Goal: Task Accomplishment & Management: Manage account settings

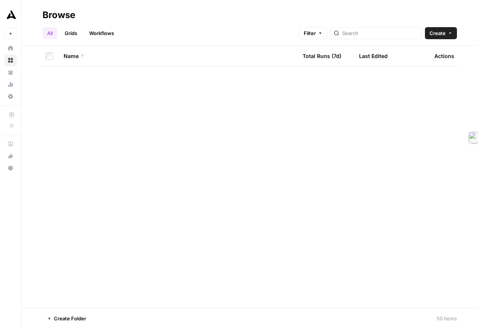
scroll to position [488, 0]
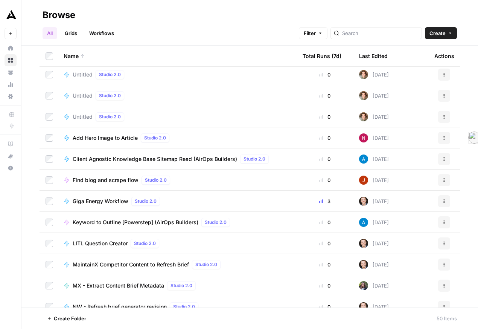
click at [362, 142] on img at bounding box center [363, 137] width 9 height 9
click at [163, 163] on span "Client Agnostic Knowledge Base Sitemap Read (AirOps Builders)" at bounding box center [155, 159] width 165 height 8
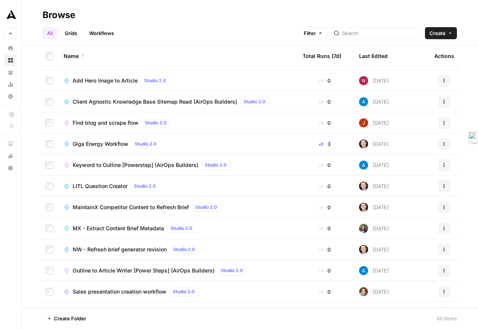
scroll to position [549, 0]
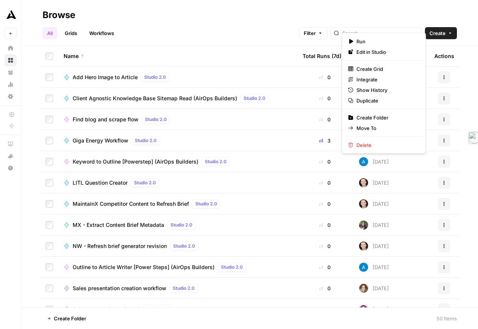
click at [442, 185] on icon "button" at bounding box center [444, 182] width 5 height 5
click at [399, 132] on span "Move To" at bounding box center [387, 128] width 60 height 8
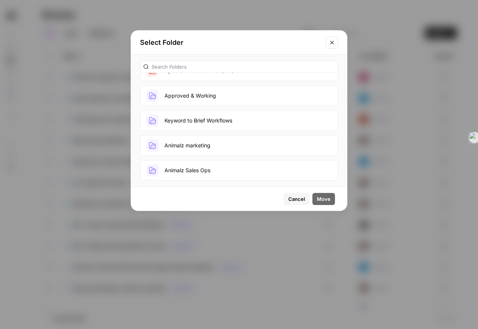
scroll to position [155, 0]
click at [220, 106] on button "Approved & Working" at bounding box center [239, 96] width 198 height 20
click at [140, 86] on button "Approved & Working" at bounding box center [239, 96] width 198 height 20
click at [304, 106] on button "Approved & Working" at bounding box center [239, 96] width 198 height 20
click at [317, 203] on span "Move" at bounding box center [324, 199] width 14 height 8
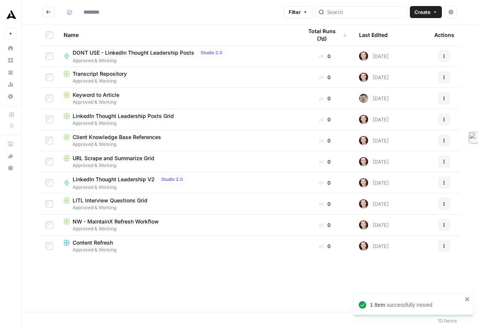
type input "**********"
click at [55, 12] on button "Go back" at bounding box center [49, 12] width 12 height 12
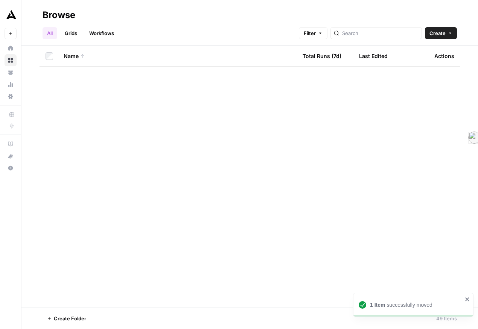
scroll to position [811, 0]
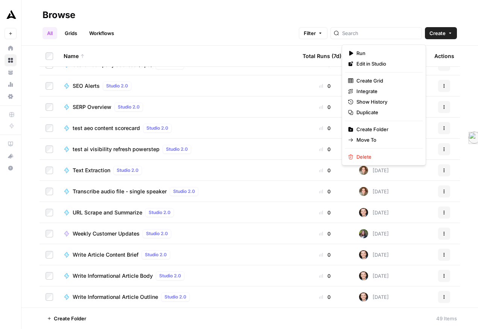
click at [442, 210] on icon "button" at bounding box center [444, 212] width 5 height 5
click at [407, 145] on button "Move To" at bounding box center [384, 140] width 78 height 11
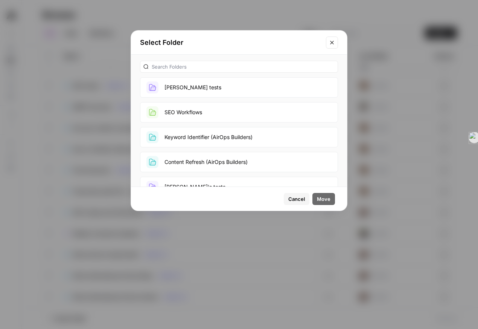
click at [187, 73] on div at bounding box center [239, 67] width 198 height 12
type input "appr"
click at [179, 98] on button "Approved & Working" at bounding box center [239, 87] width 198 height 20
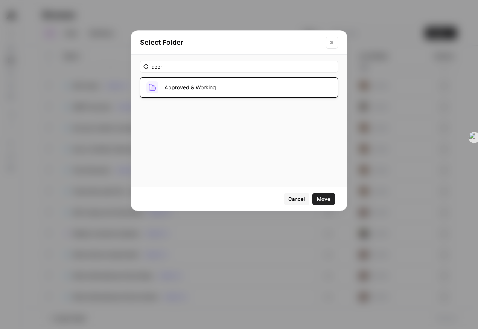
click at [318, 202] on span "Move" at bounding box center [324, 199] width 14 height 8
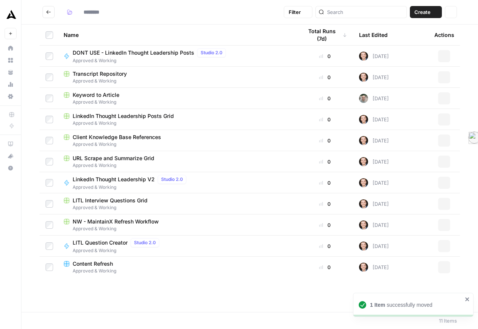
type input "**********"
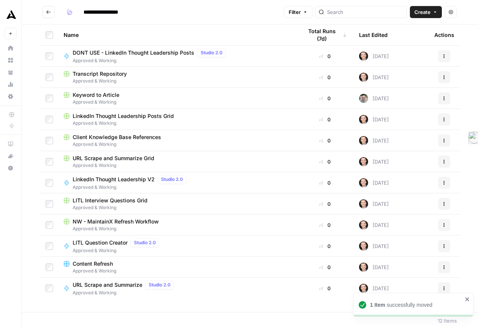
click at [51, 13] on icon "Go back" at bounding box center [48, 11] width 5 height 5
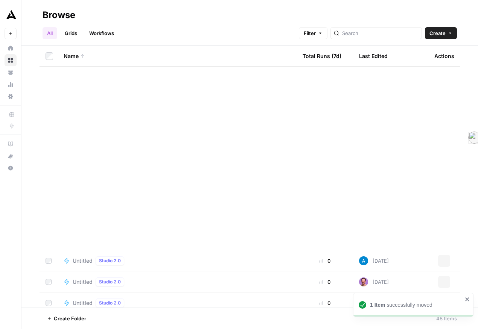
scroll to position [790, 0]
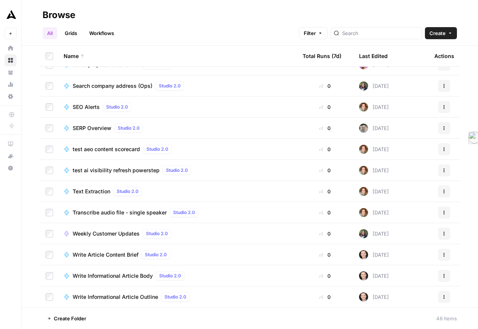
click at [442, 252] on icon "button" at bounding box center [444, 254] width 5 height 5
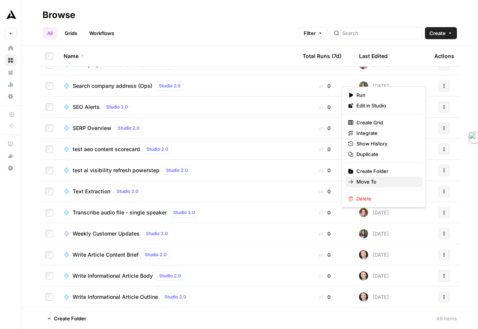
click at [403, 185] on span "Move To" at bounding box center [387, 182] width 60 height 8
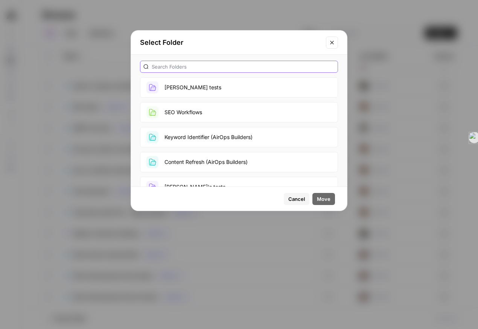
click at [242, 70] on input "text" at bounding box center [243, 67] width 183 height 8
type input "approv"
click at [240, 98] on button "Approved & Working" at bounding box center [239, 87] width 198 height 20
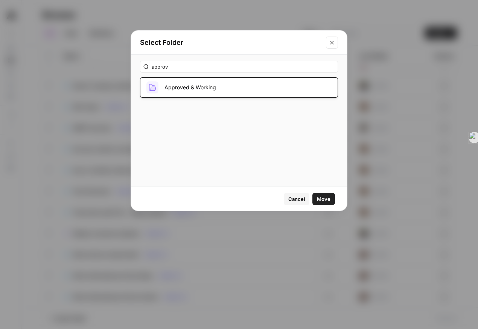
click at [318, 203] on span "Move" at bounding box center [324, 199] width 14 height 8
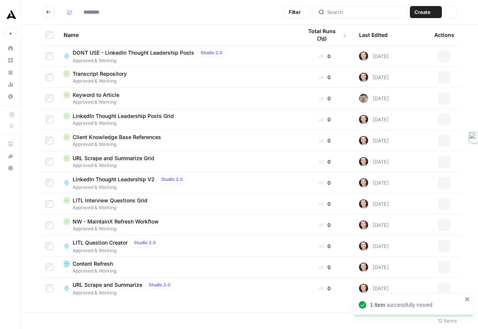
type input "**********"
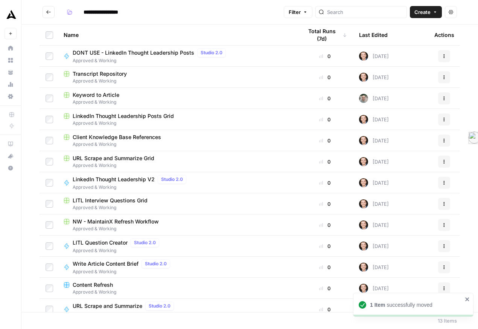
scroll to position [25, 0]
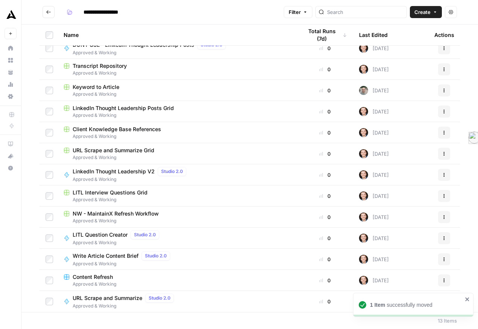
click at [51, 14] on icon "Go back" at bounding box center [48, 11] width 5 height 5
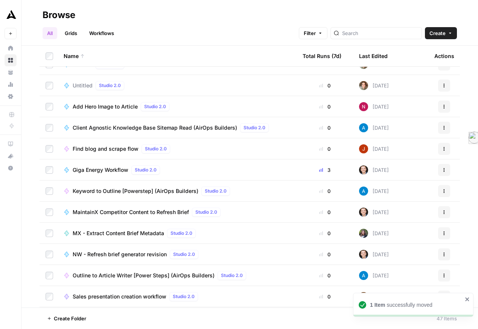
scroll to position [521, 0]
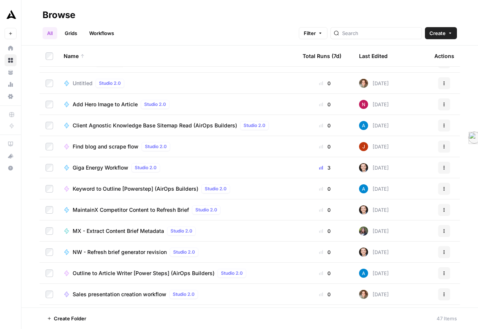
click at [442, 212] on icon "button" at bounding box center [444, 210] width 5 height 5
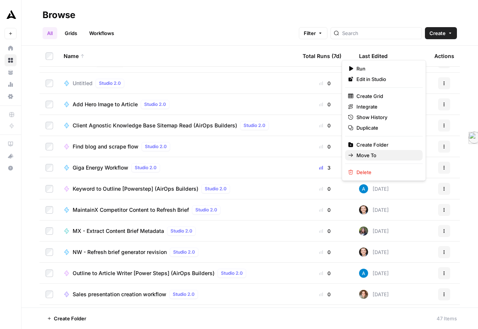
click at [382, 159] on span "Move To" at bounding box center [387, 155] width 60 height 8
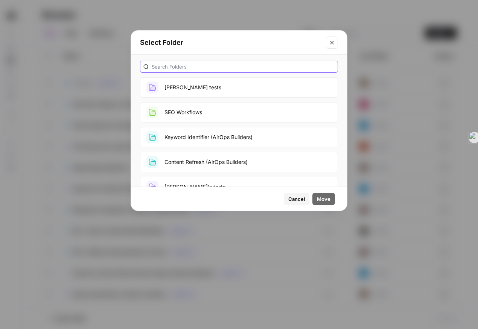
click at [206, 70] on input "text" at bounding box center [243, 67] width 183 height 8
type input "approv"
click at [212, 98] on button "Approved & Working" at bounding box center [239, 87] width 198 height 20
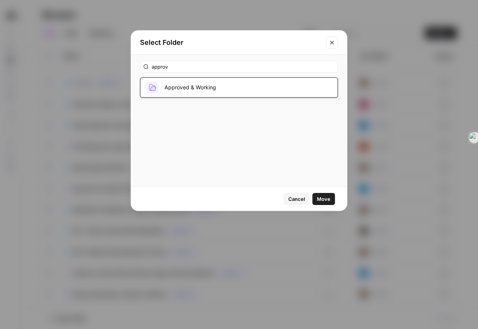
click at [140, 77] on button "Approved & Working" at bounding box center [239, 87] width 198 height 20
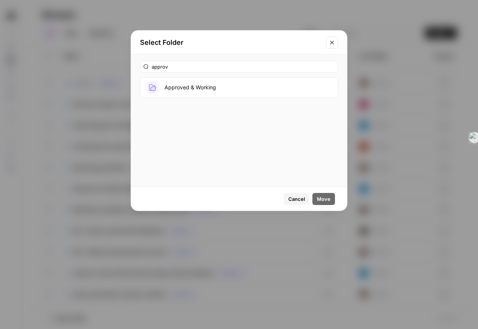
click at [289, 98] on button "Approved & Working" at bounding box center [239, 87] width 198 height 20
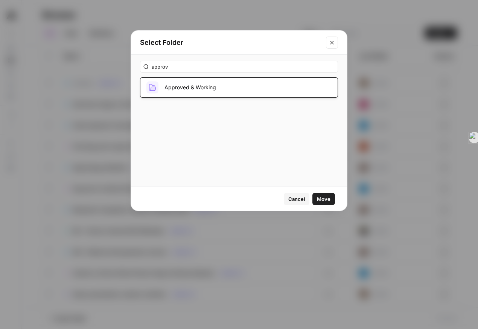
click at [320, 205] on button "Move" at bounding box center [324, 199] width 23 height 12
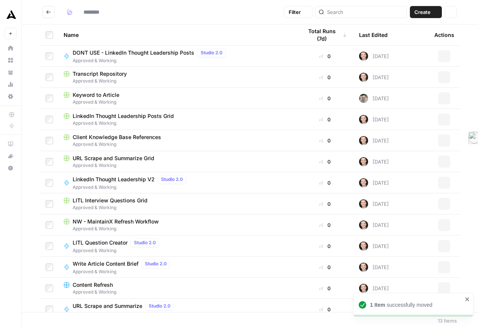
type input "**********"
click at [51, 11] on icon "Go back" at bounding box center [48, 11] width 5 height 5
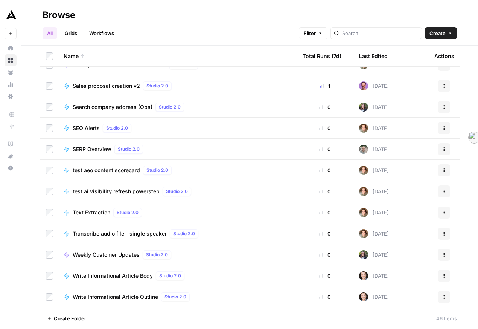
scroll to position [748, 0]
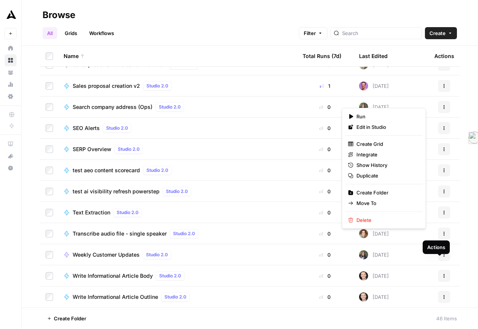
click at [442, 274] on icon "button" at bounding box center [444, 276] width 5 height 5
click at [393, 207] on span "Move To" at bounding box center [387, 203] width 60 height 8
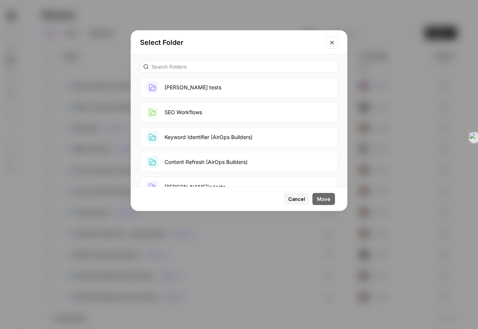
click at [229, 73] on div at bounding box center [239, 67] width 198 height 12
type input "appro"
click at [227, 98] on button "Approved & Working" at bounding box center [239, 87] width 198 height 20
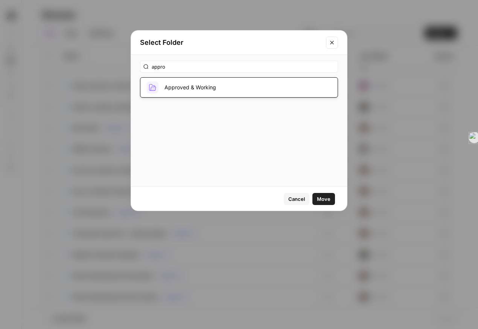
click at [317, 203] on span "Move" at bounding box center [324, 199] width 14 height 8
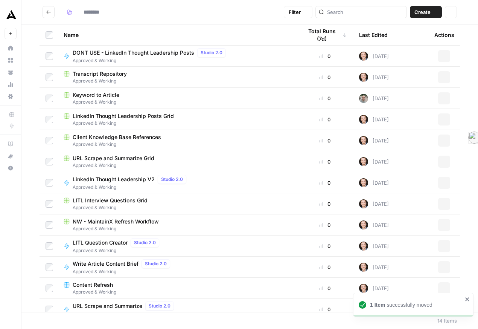
type input "**********"
click at [51, 12] on icon "Go back" at bounding box center [48, 11] width 5 height 5
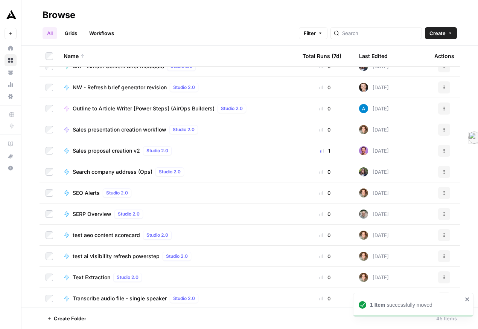
scroll to position [727, 0]
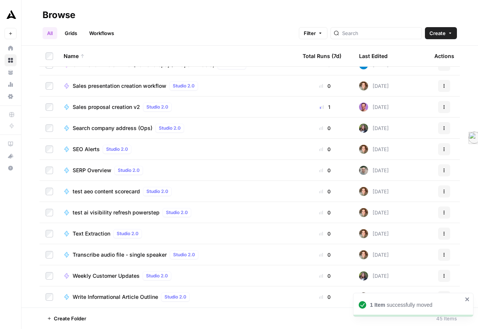
click at [439, 291] on button "Actions" at bounding box center [445, 297] width 12 height 12
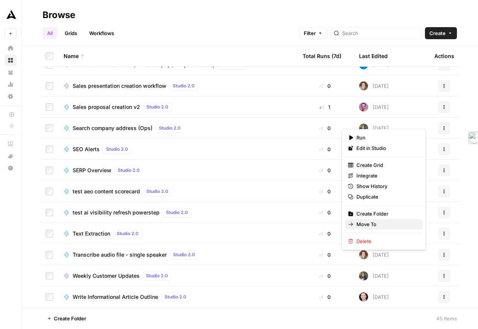
click at [399, 229] on button "Move To" at bounding box center [384, 224] width 78 height 11
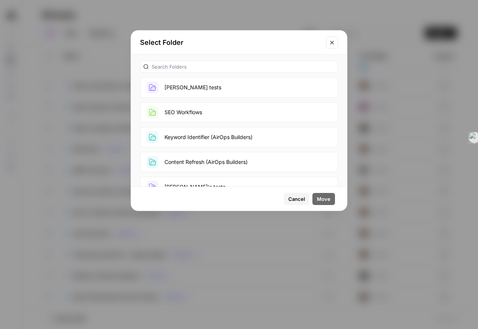
click at [229, 73] on div at bounding box center [239, 67] width 198 height 12
type input "approv"
click at [225, 98] on button "Approved & Working" at bounding box center [239, 87] width 198 height 20
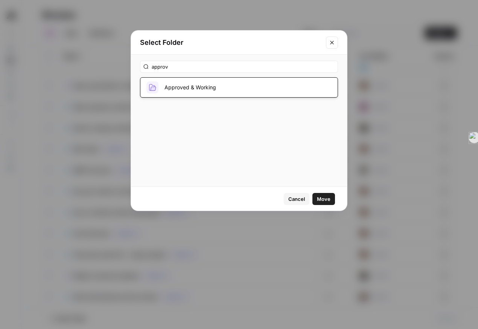
click at [318, 211] on div "Cancel Move" at bounding box center [239, 199] width 216 height 24
click at [317, 203] on span "Move" at bounding box center [324, 199] width 14 height 8
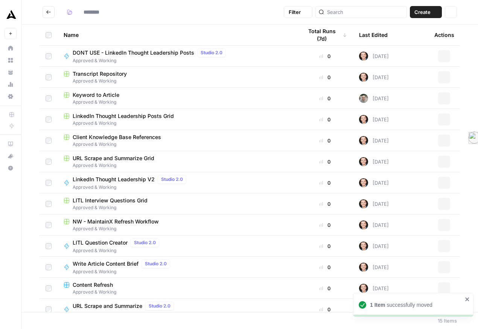
type input "**********"
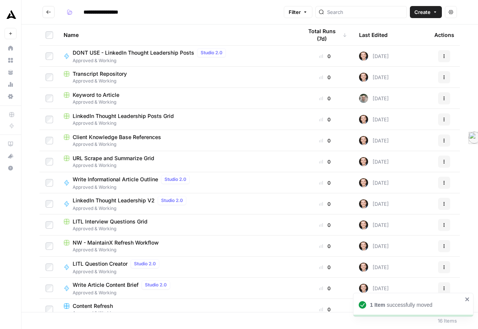
click at [46, 19] on header "**********" at bounding box center [249, 12] width 457 height 24
click at [52, 18] on button "Go back" at bounding box center [49, 12] width 12 height 12
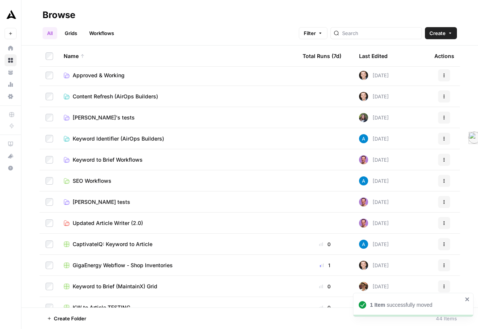
scroll to position [47, 0]
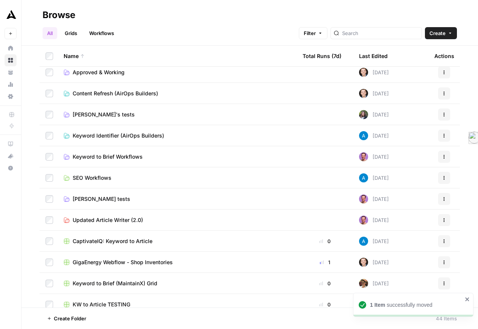
click at [158, 97] on span "Content Refresh (AirOps Builders)" at bounding box center [116, 94] width 86 height 8
